Goal: Information Seeking & Learning: Learn about a topic

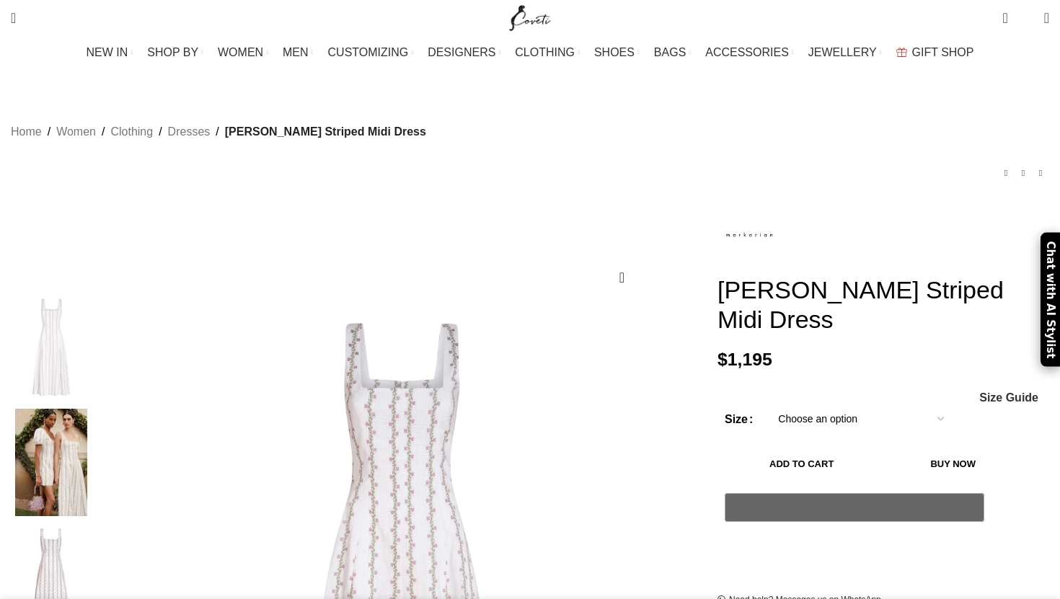
click at [535, 16] on img "Site logo" at bounding box center [530, 18] width 48 height 36
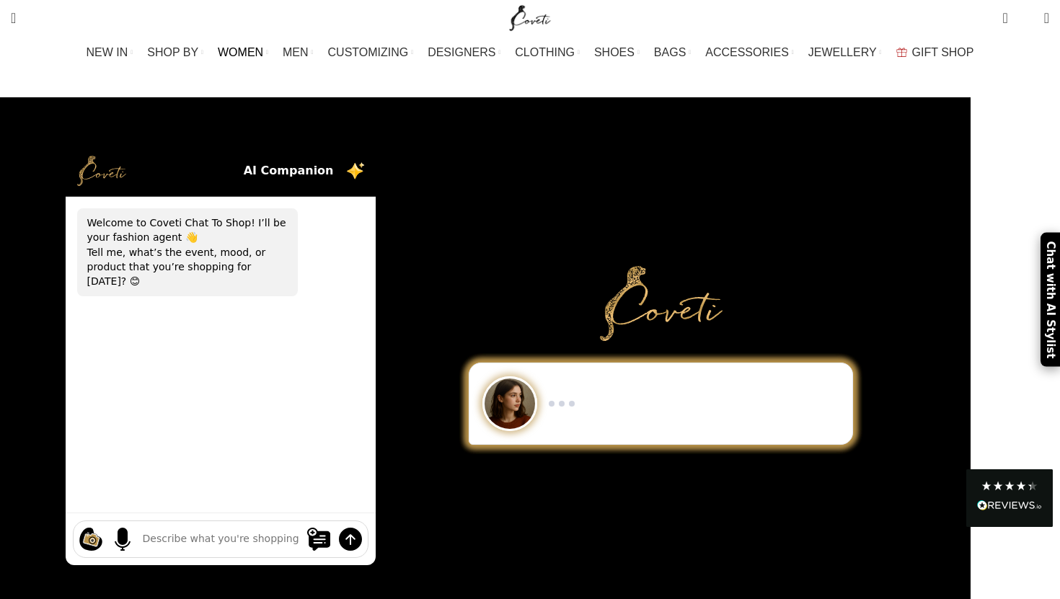
click at [263, 55] on span "WOMEN" at bounding box center [240, 52] width 45 height 14
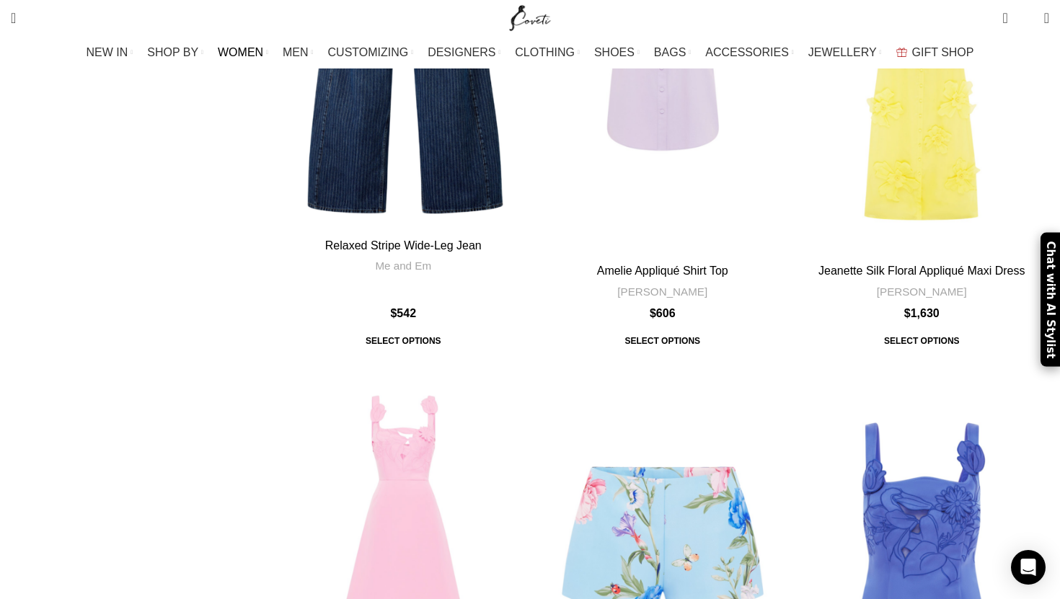
scroll to position [3873, 0]
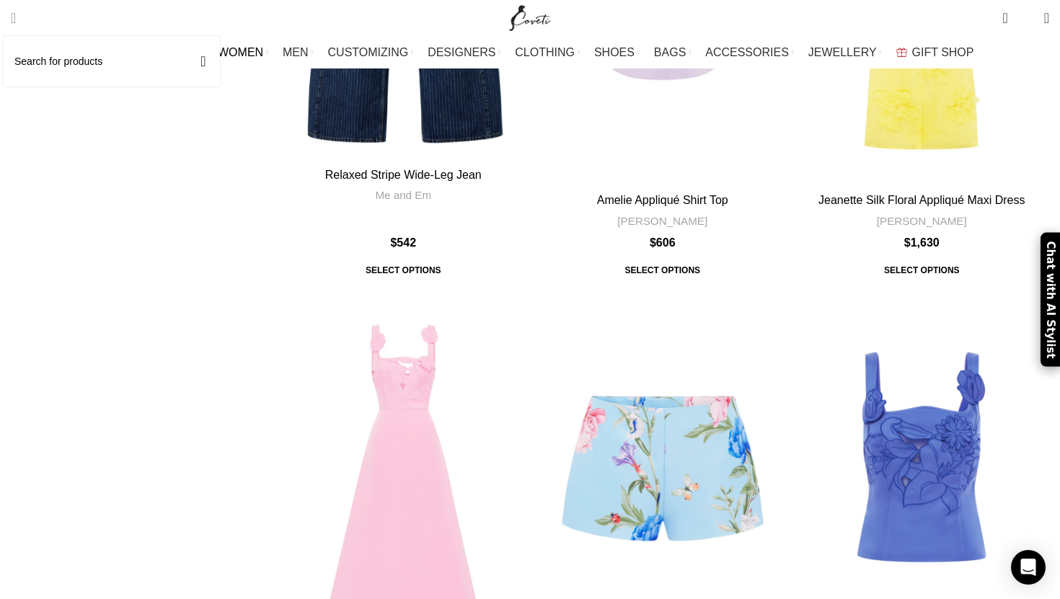
click at [16, 17] on span "Search" at bounding box center [13, 18] width 5 height 14
click at [92, 72] on input "Search" at bounding box center [112, 61] width 216 height 50
type input "ث"
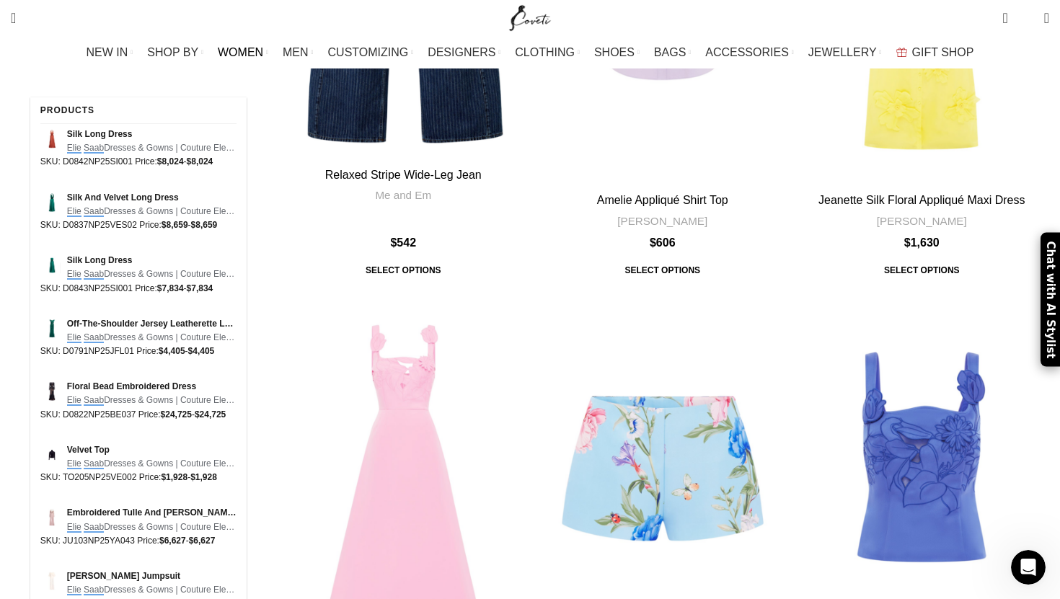
type input "elie saab"
click at [187, 47] on button "Search" at bounding box center [203, 72] width 33 height 50
click at [94, 154] on span "Elie Saab Dresses & Gowns | Couture Elegance at Coveti Elie Saab …" at bounding box center [151, 148] width 169 height 14
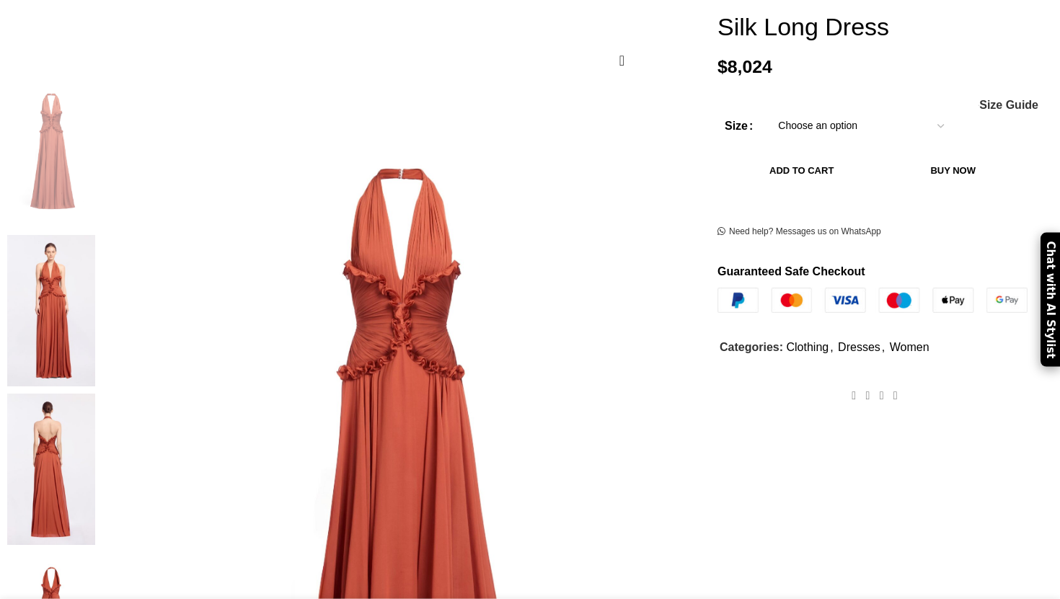
scroll to position [270, 0]
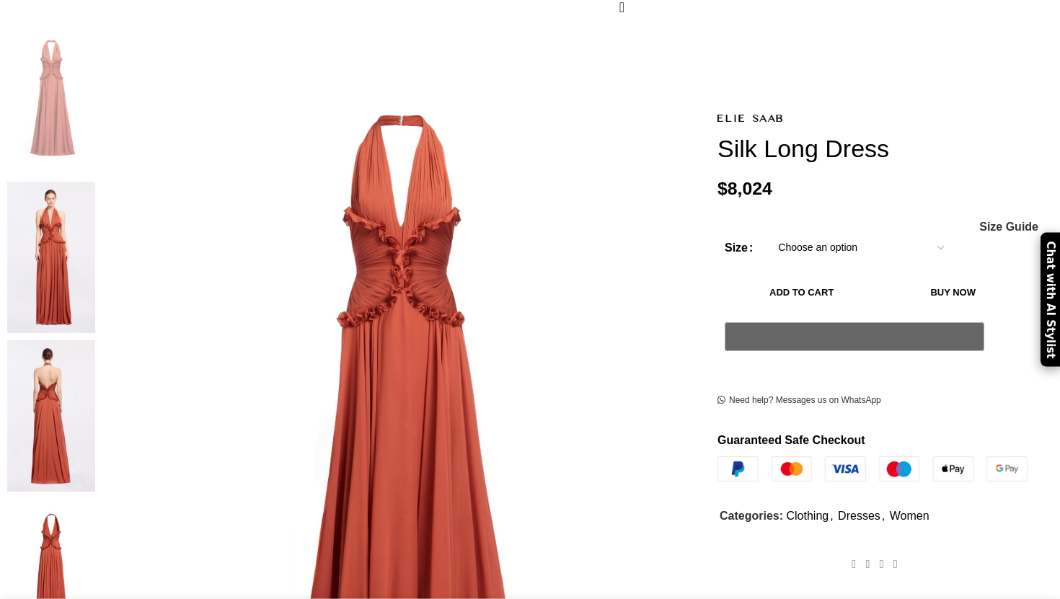
click at [95, 197] on img at bounding box center [51, 257] width 88 height 151
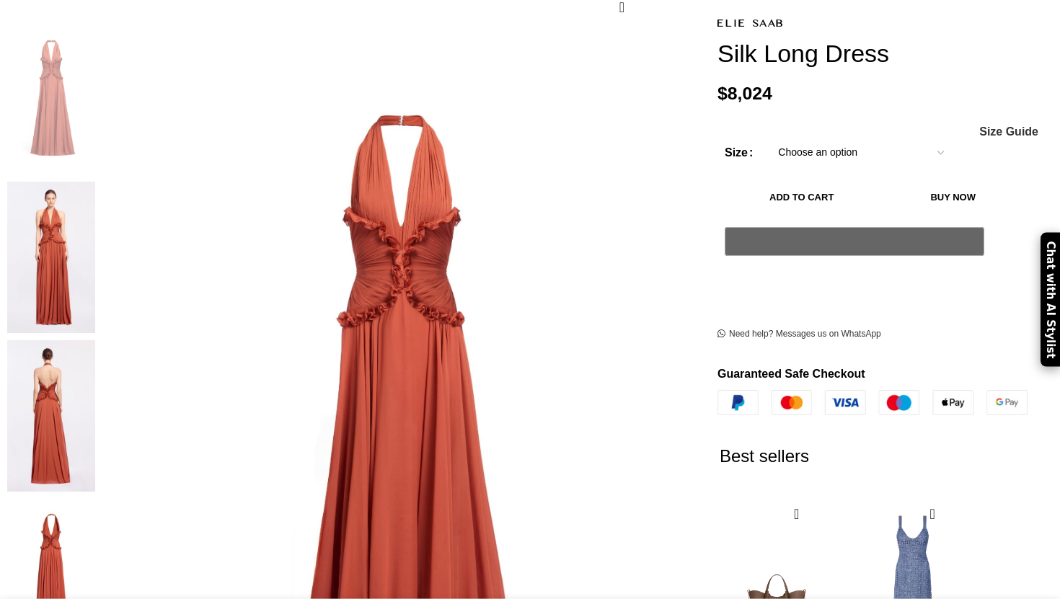
click at [95, 340] on img at bounding box center [51, 415] width 88 height 151
click at [95, 200] on img at bounding box center [51, 257] width 88 height 151
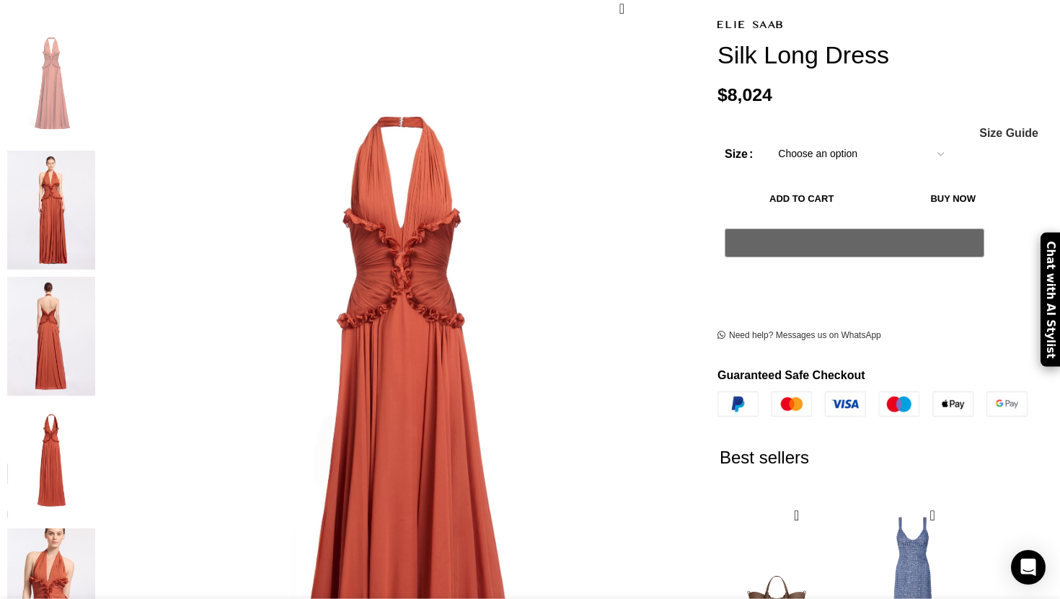
click at [95, 277] on img "3 / 5" at bounding box center [51, 336] width 88 height 119
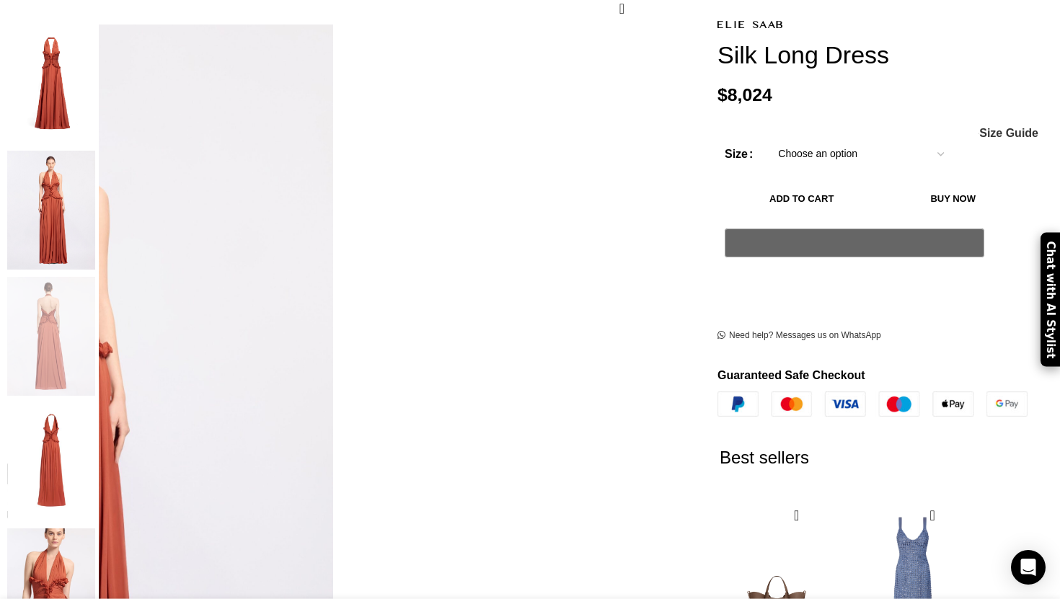
click at [95, 403] on img "4 / 5" at bounding box center [51, 462] width 88 height 119
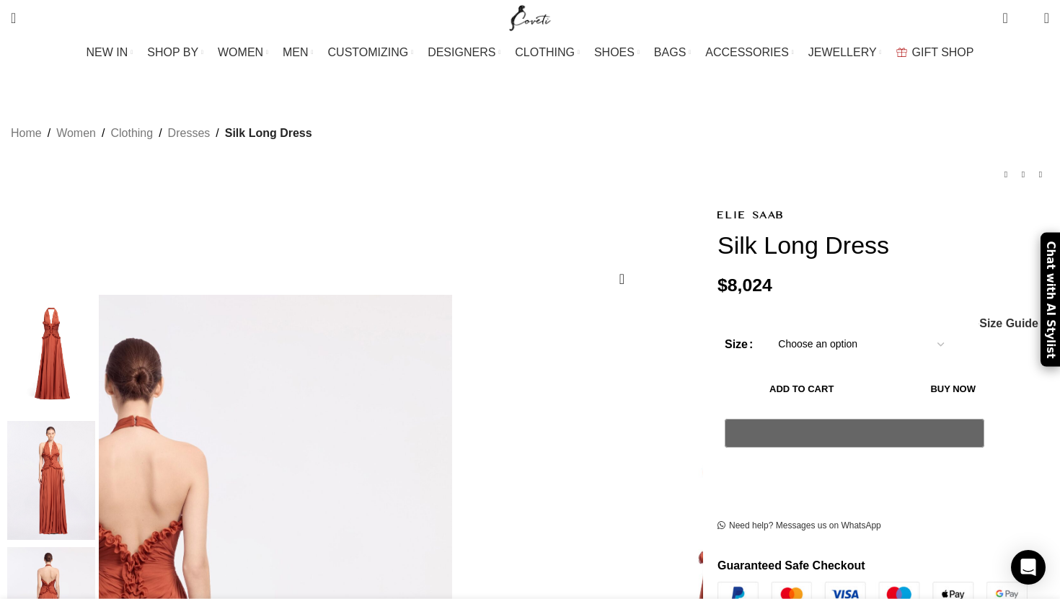
scroll to position [0, 151]
click at [717, 211] on img at bounding box center [749, 215] width 65 height 8
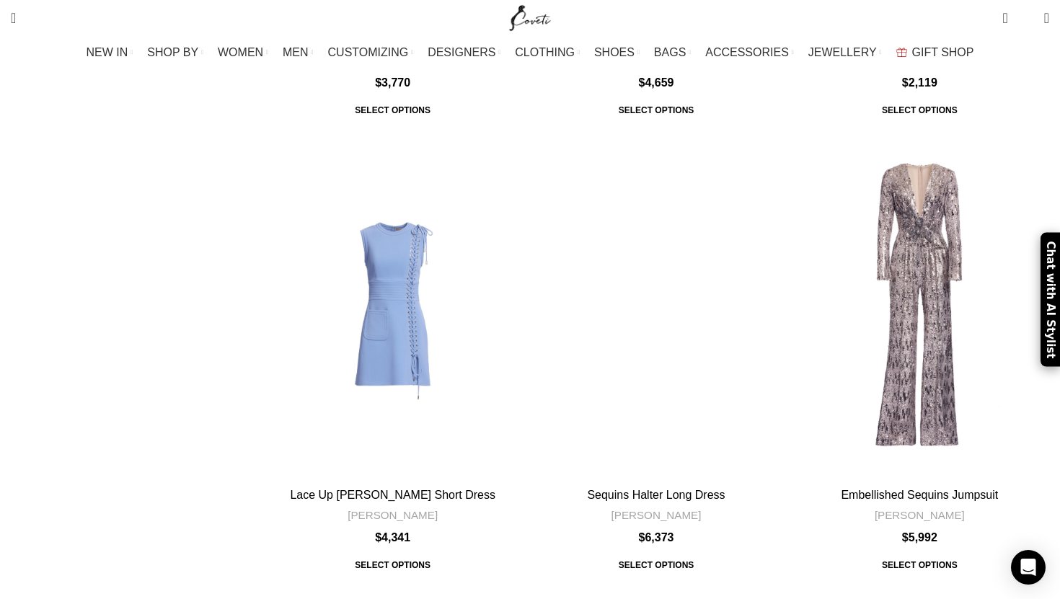
scroll to position [5602, 0]
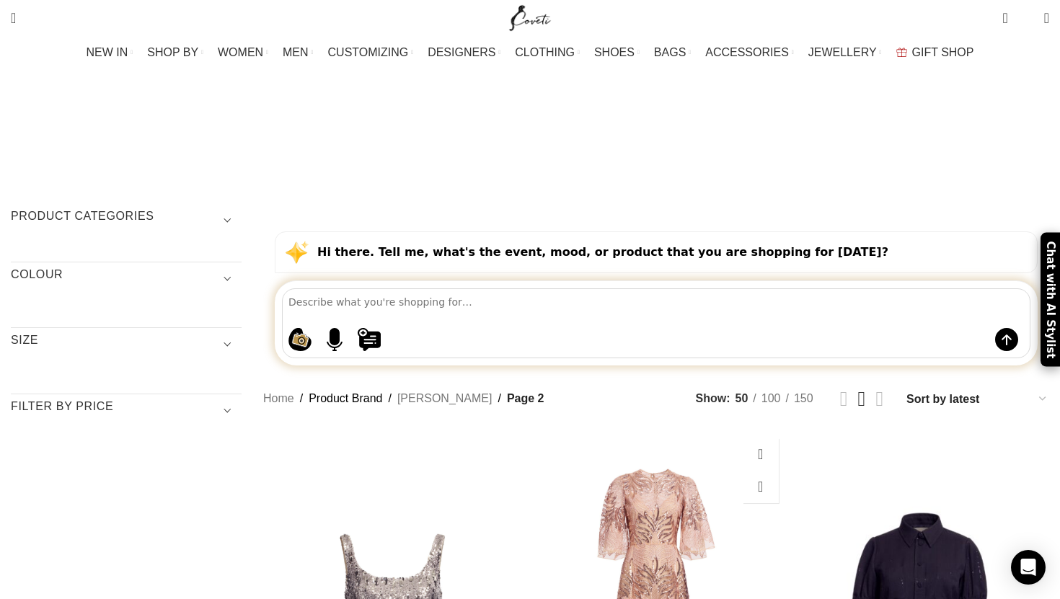
click at [764, 597] on div "Sequin Embroidered Midi Dress" at bounding box center [775, 608] width 22 height 22
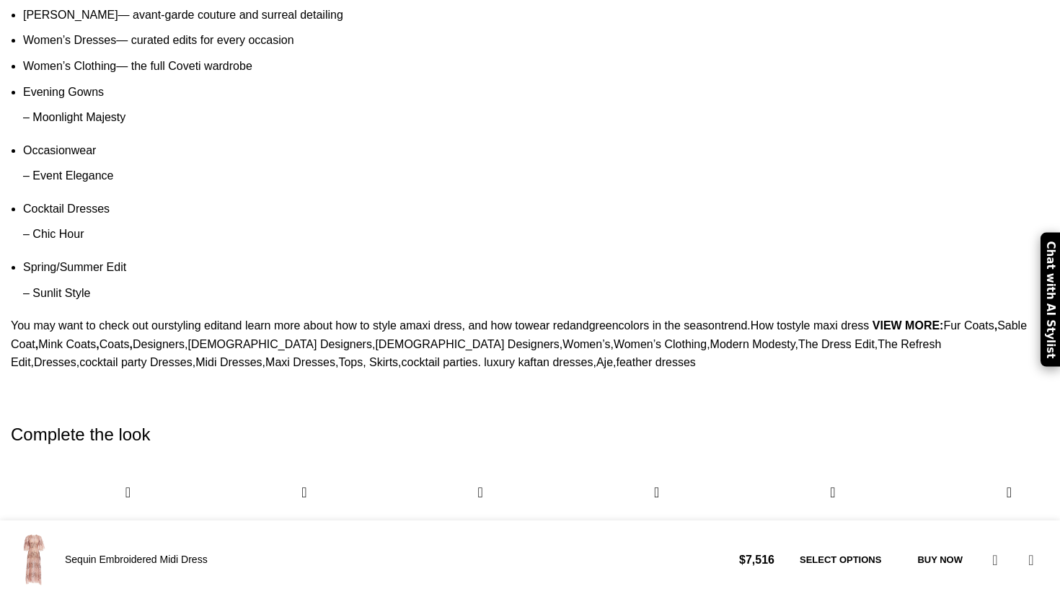
scroll to position [2755, 0]
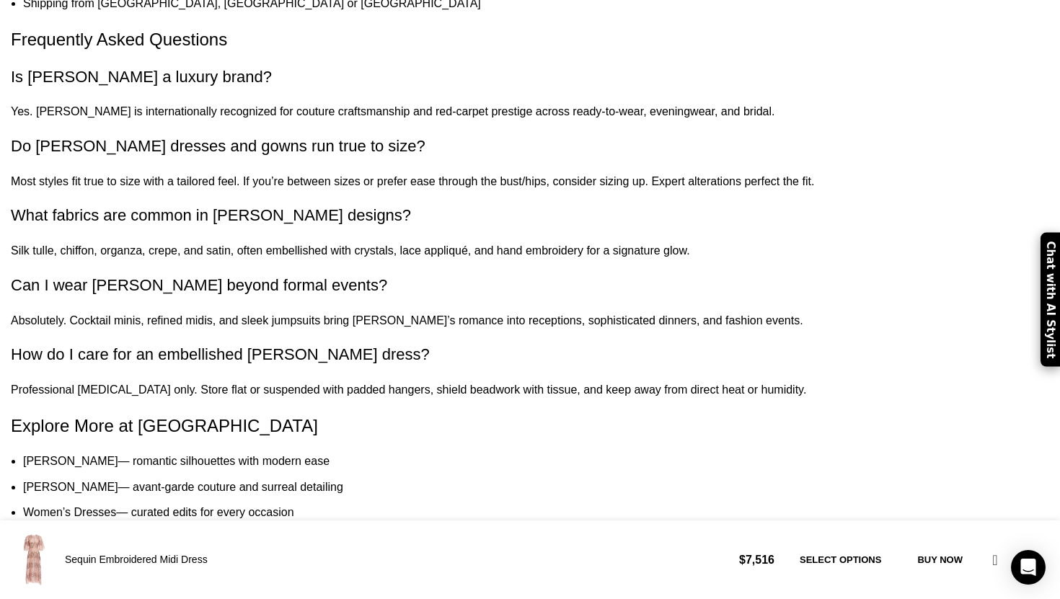
click at [118, 455] on link "[PERSON_NAME]" at bounding box center [70, 461] width 95 height 12
